Goal: Information Seeking & Learning: Find contact information

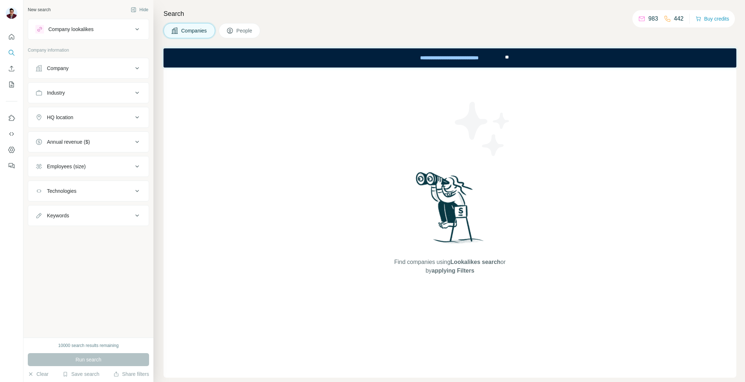
click at [648, 18] on p "983" at bounding box center [653, 18] width 10 height 9
click at [375, 147] on div "Find companies using Lookalikes search or by applying Filters" at bounding box center [450, 223] width 573 height 310
click at [69, 69] on div "Company" at bounding box center [58, 68] width 22 height 7
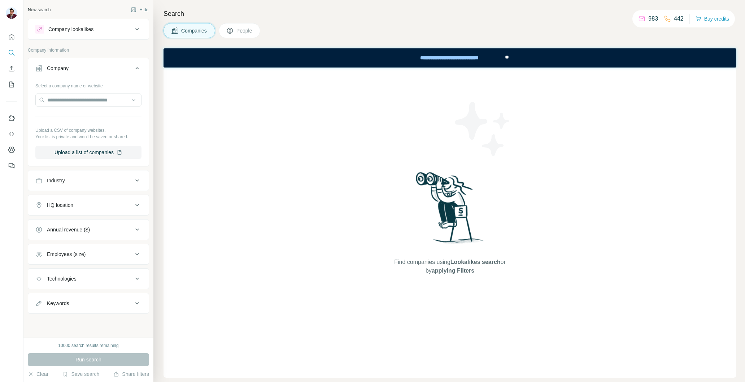
click at [78, 29] on div "Company lookalikes" at bounding box center [70, 29] width 45 height 7
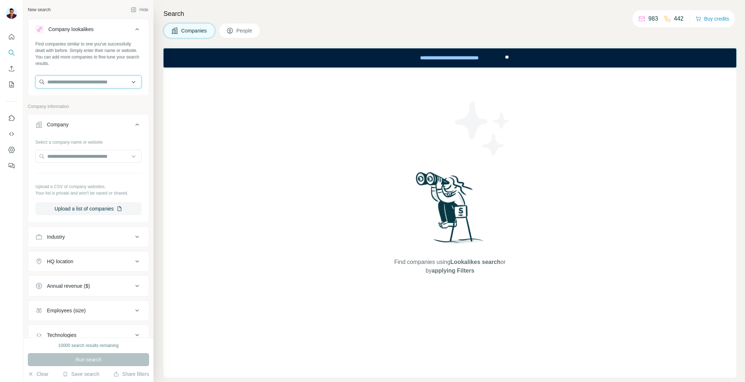
click at [67, 87] on input "text" at bounding box center [88, 81] width 106 height 13
click at [90, 79] on input "**********" at bounding box center [88, 81] width 106 height 13
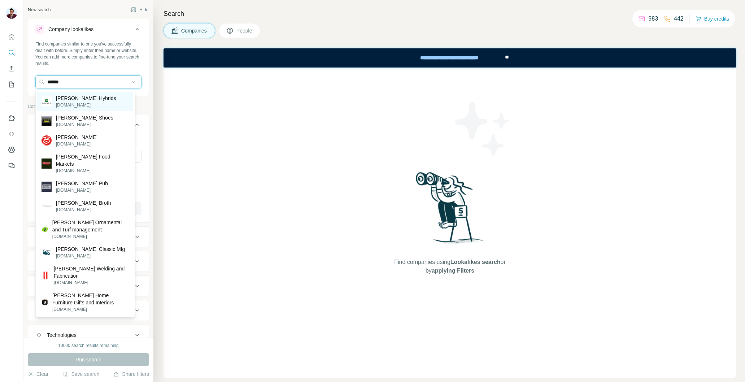
type input "******"
click at [84, 101] on p "[PERSON_NAME] Hybrids" at bounding box center [86, 98] width 60 height 7
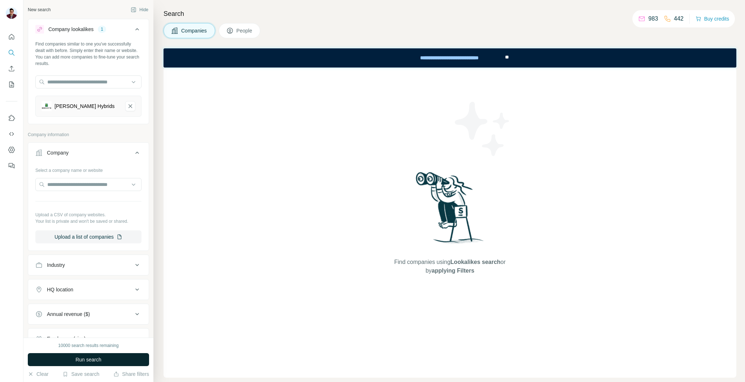
click at [71, 362] on button "Run search" at bounding box center [88, 359] width 121 height 13
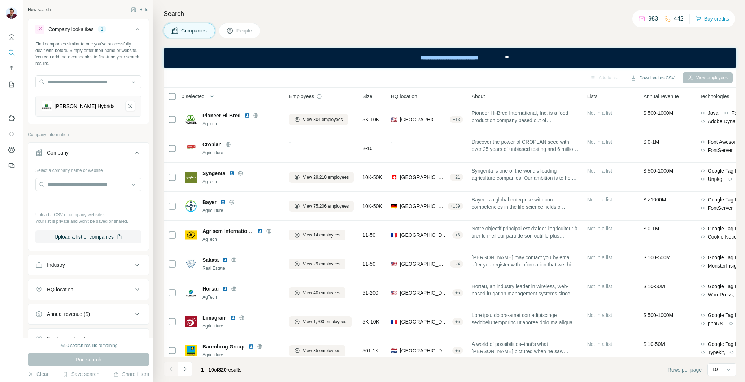
click at [691, 80] on div "View employees" at bounding box center [708, 77] width 50 height 11
click at [693, 76] on div "View employees" at bounding box center [708, 77] width 50 height 11
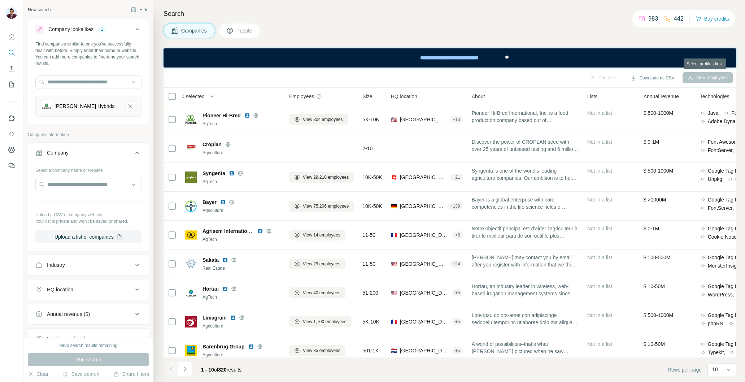
click at [693, 76] on div "View employees" at bounding box center [708, 77] width 50 height 11
click at [244, 30] on span "People" at bounding box center [244, 30] width 17 height 7
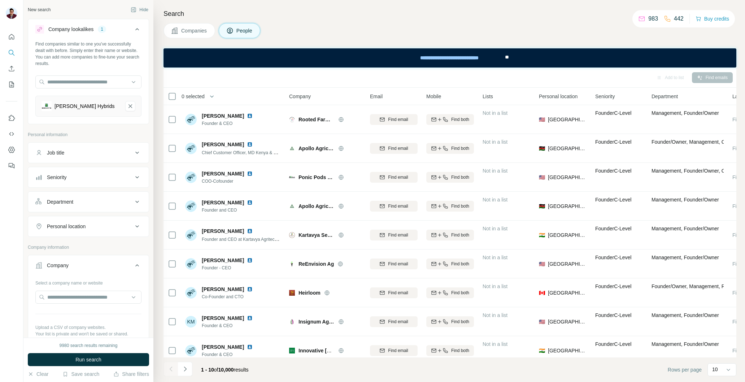
click at [64, 153] on div "Job title" at bounding box center [55, 152] width 17 height 7
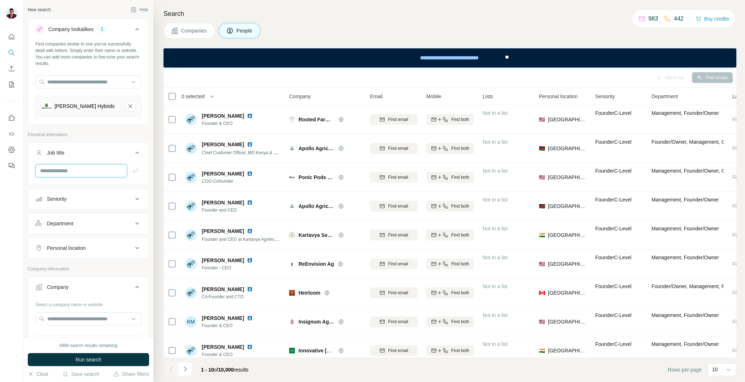
click at [57, 169] on input "text" at bounding box center [81, 170] width 92 height 13
type input "*******"
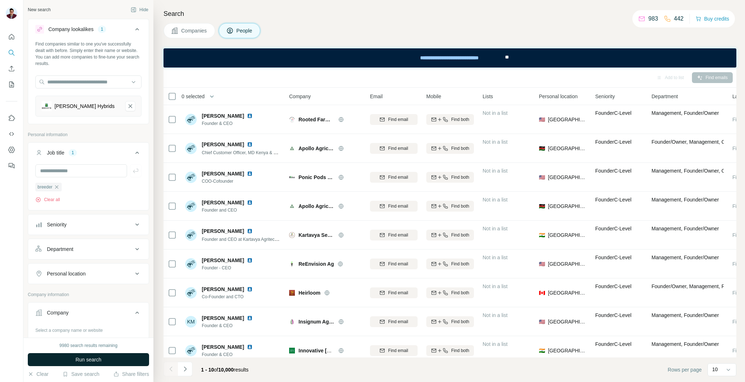
click at [82, 358] on span "Run search" at bounding box center [88, 359] width 26 height 7
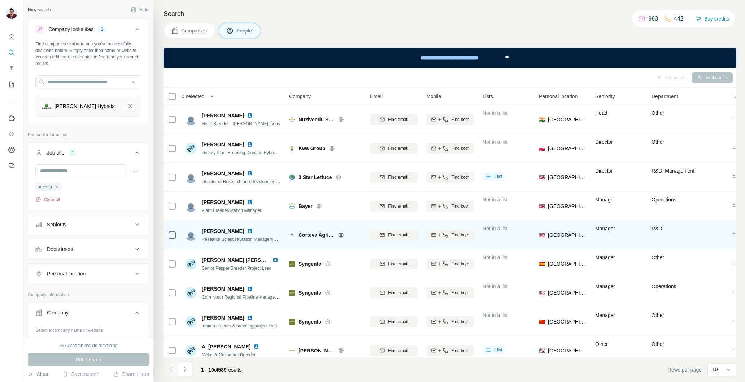
scroll to position [41, 0]
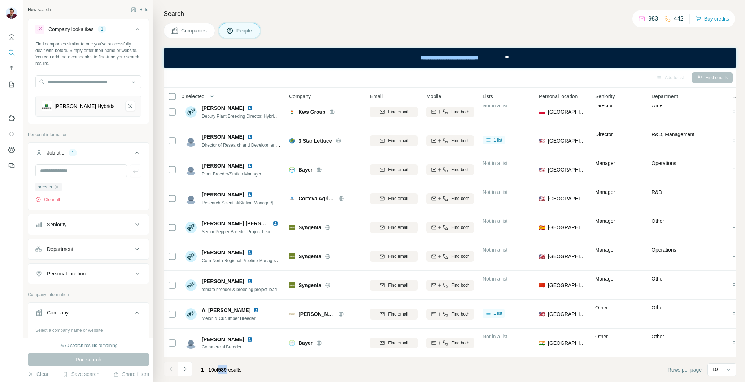
drag, startPoint x: 221, startPoint y: 368, endPoint x: 227, endPoint y: 369, distance: 6.6
click at [227, 369] on span "589" at bounding box center [222, 370] width 8 height 6
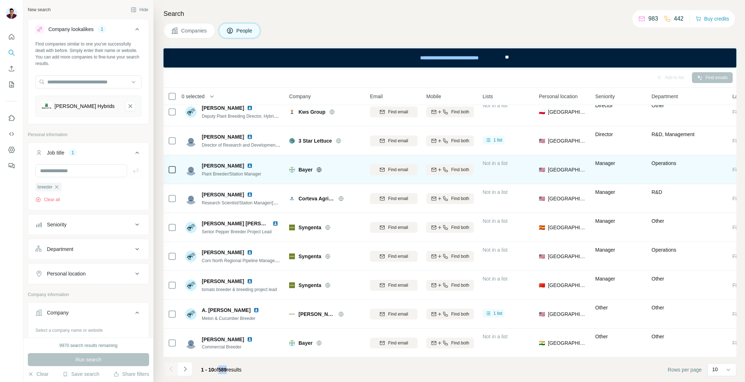
scroll to position [0, 0]
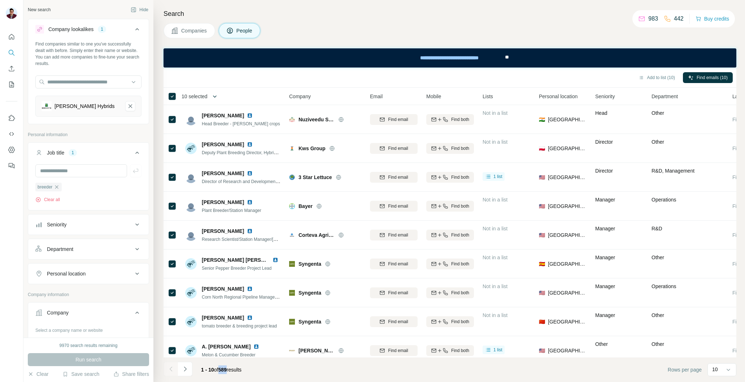
click at [222, 92] on button "button" at bounding box center [215, 96] width 14 height 14
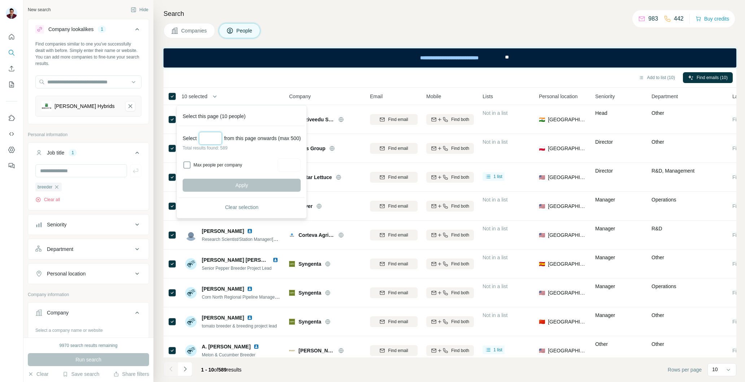
click at [211, 141] on input "Select a number (up to 500)" at bounding box center [210, 138] width 23 height 13
click at [719, 114] on label at bounding box center [718, 113] width 13 height 7
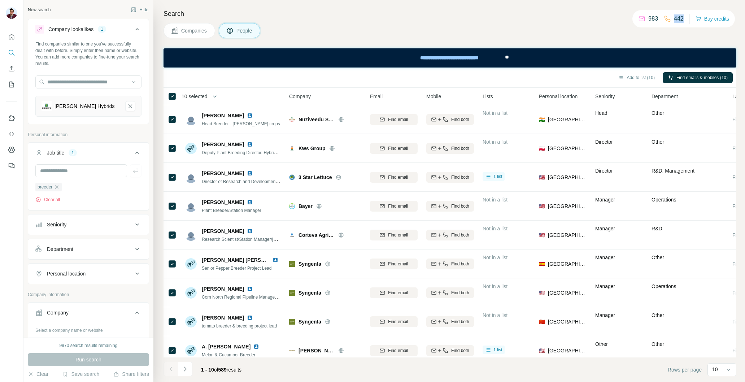
drag, startPoint x: 671, startPoint y: 18, endPoint x: 682, endPoint y: 18, distance: 11.6
click at [682, 18] on div "983 442 Buy credits" at bounding box center [683, 18] width 103 height 17
click at [706, 79] on span "Find emails & mobiles (10)" at bounding box center [702, 77] width 51 height 6
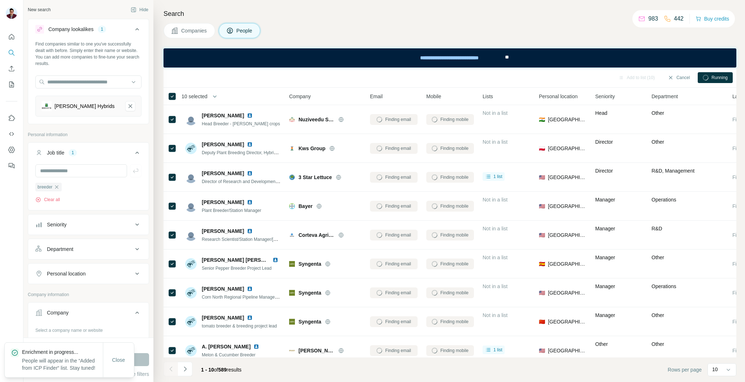
click at [706, 80] on circle at bounding box center [705, 77] width 7 height 7
click at [680, 70] on div "Add to list (10) Cancel Running" at bounding box center [450, 78] width 573 height 20
click at [679, 74] on button "Cancel" at bounding box center [679, 77] width 32 height 11
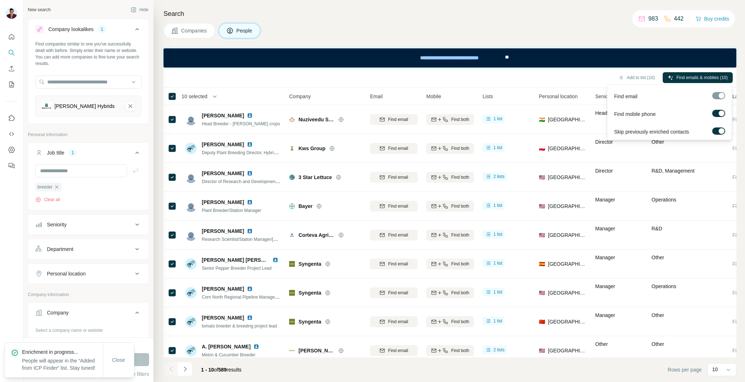
click at [718, 112] on label at bounding box center [718, 113] width 13 height 7
